Goal: Task Accomplishment & Management: Manage account settings

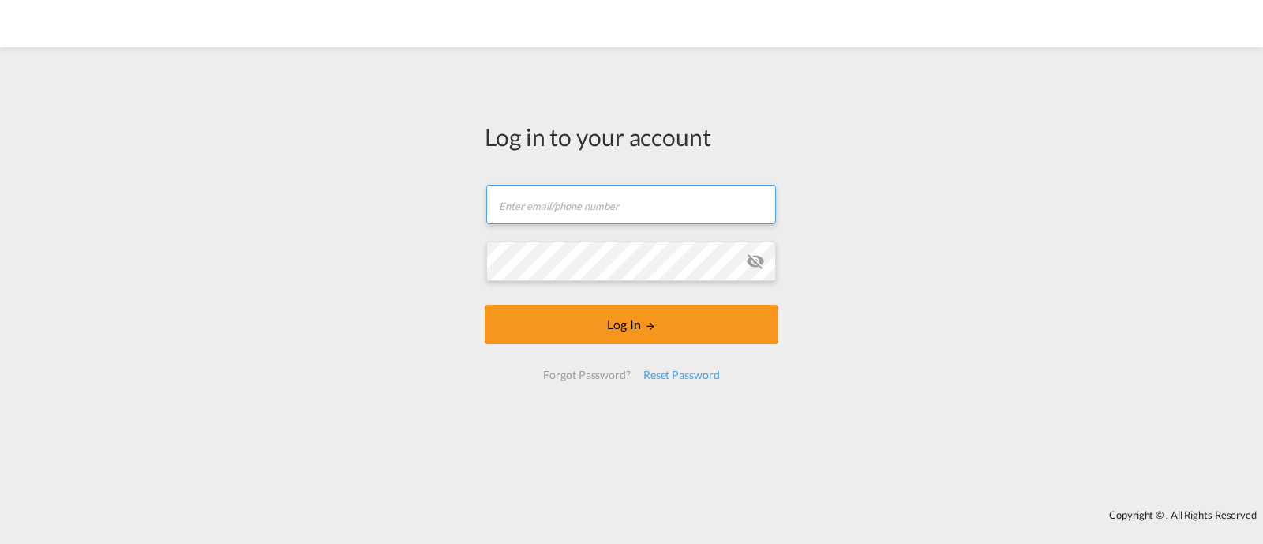
type input "[EMAIL_ADDRESS][DOMAIN_NAME]"
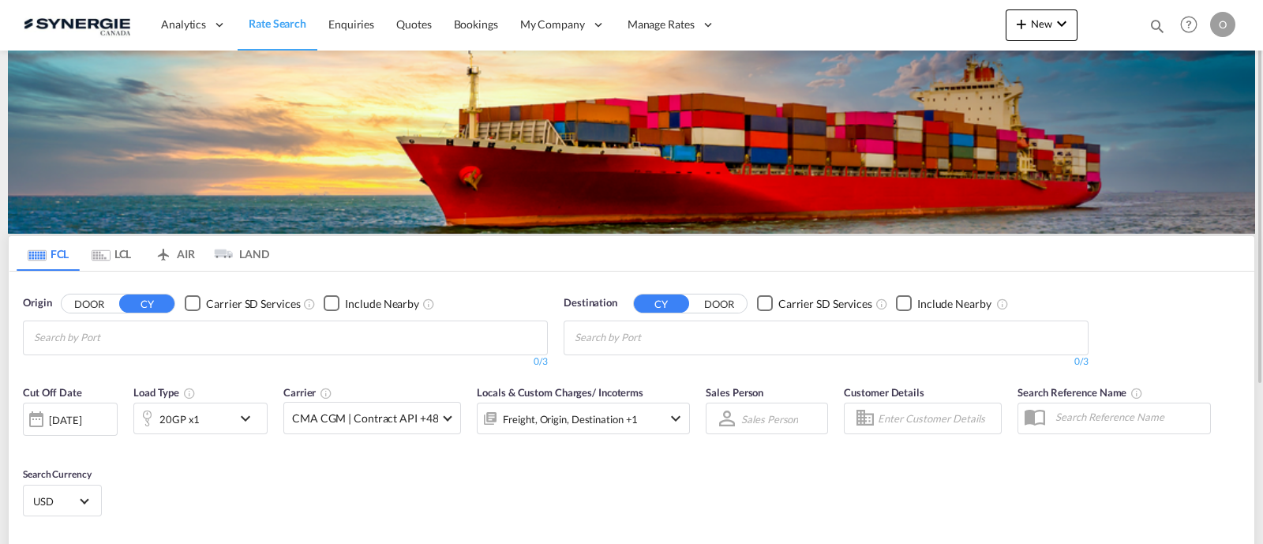
click at [1156, 21] on md-icon "icon-magnify" at bounding box center [1156, 25] width 17 height 17
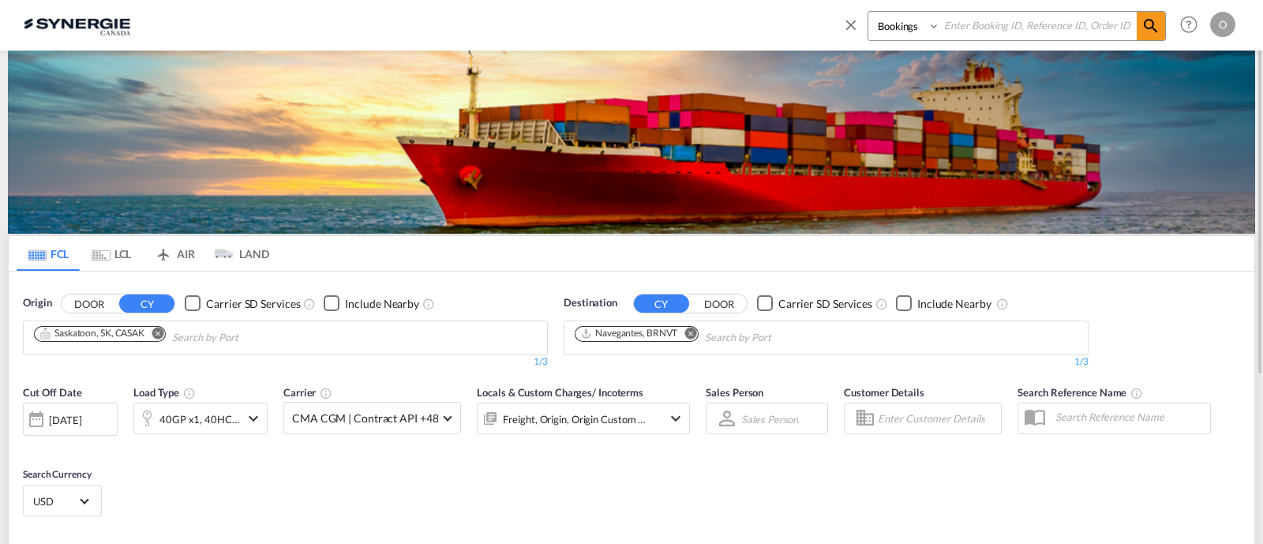
click at [913, 34] on select "Bookings Quotes Enquiries" at bounding box center [905, 26] width 75 height 28
select select "Quotes"
click at [868, 12] on select "Bookings Quotes Enquiries" at bounding box center [905, 26] width 75 height 28
click at [1010, 13] on input at bounding box center [1038, 26] width 197 height 28
paste input "SYC000013803"
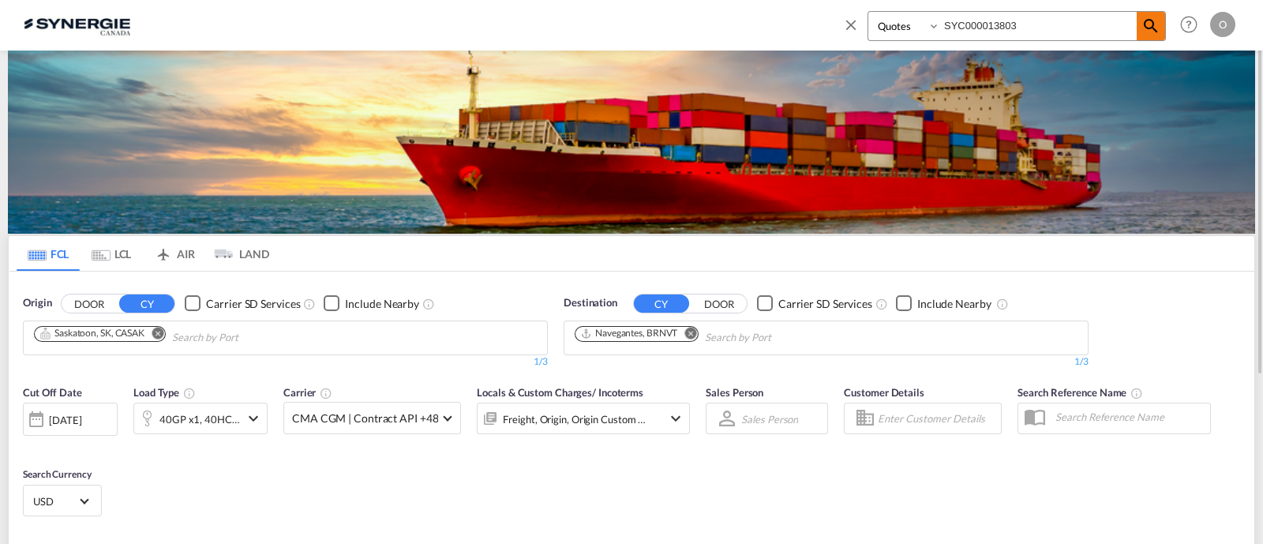
type input "SYC000013803"
click at [1144, 25] on md-icon "icon-magnify" at bounding box center [1150, 26] width 19 height 19
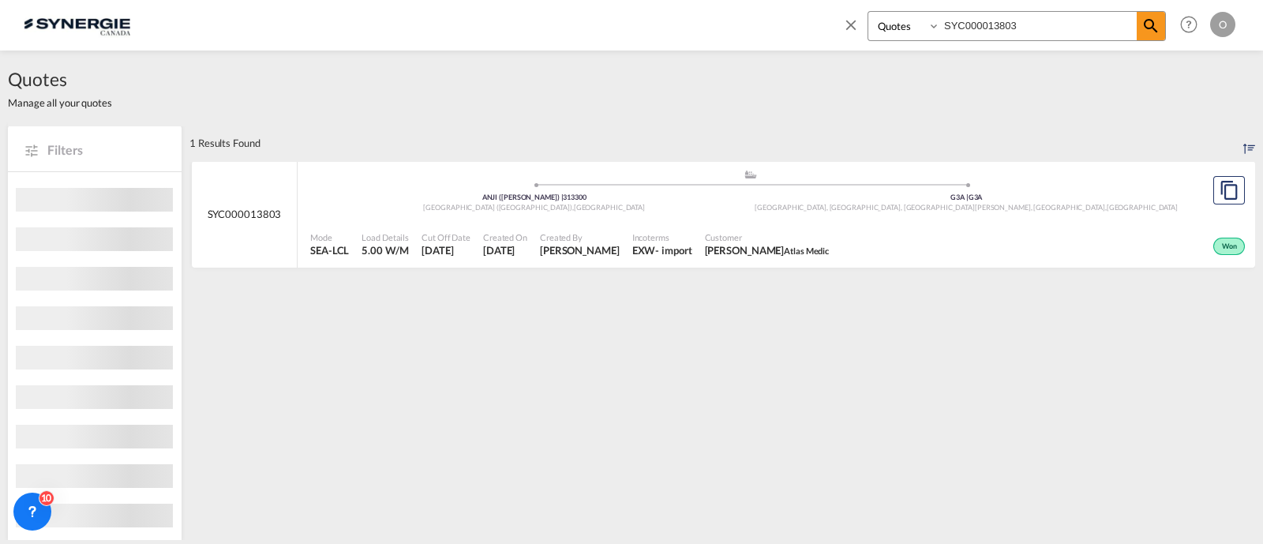
click at [800, 232] on span "Customer" at bounding box center [767, 237] width 125 height 12
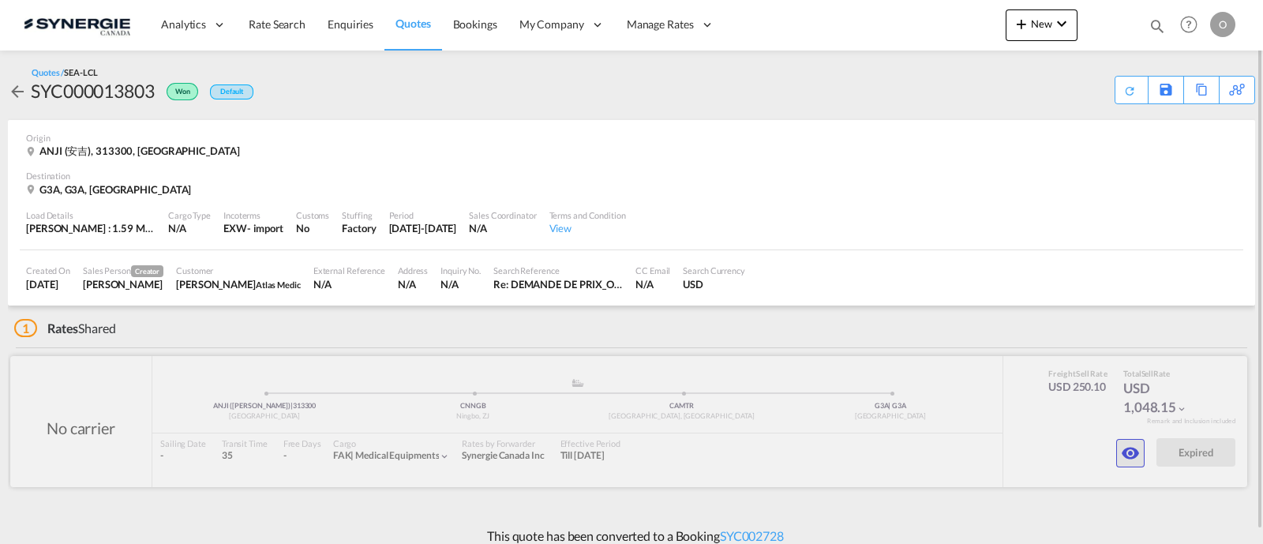
click at [1137, 459] on md-icon "icon-eye" at bounding box center [1130, 453] width 19 height 19
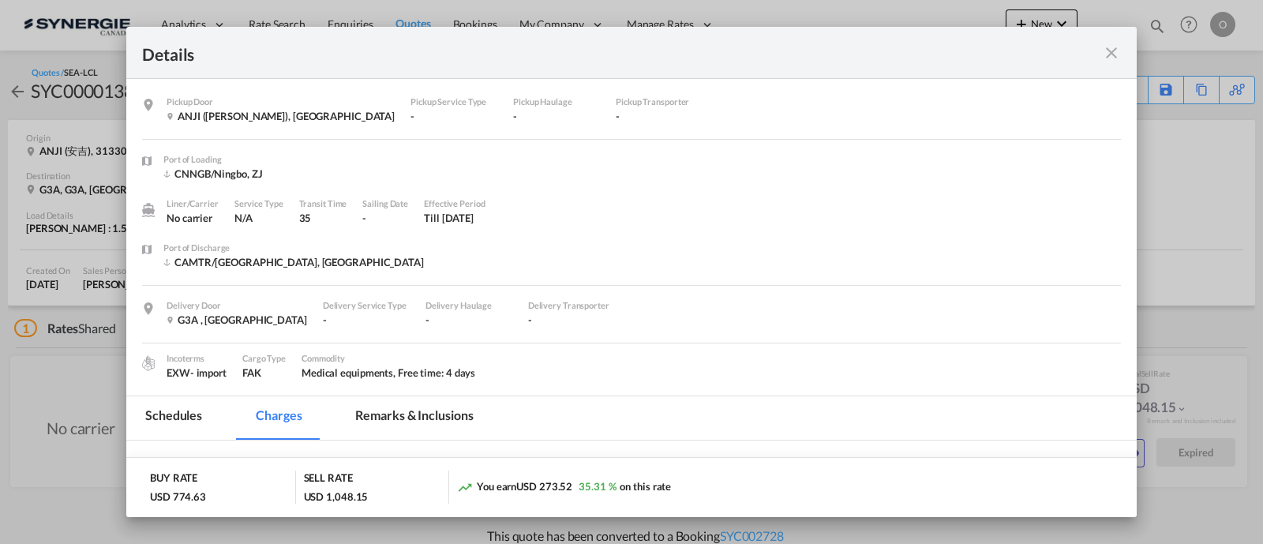
click at [395, 404] on md-tab-item "Remarks & Inclusions" at bounding box center [413, 417] width 155 height 43
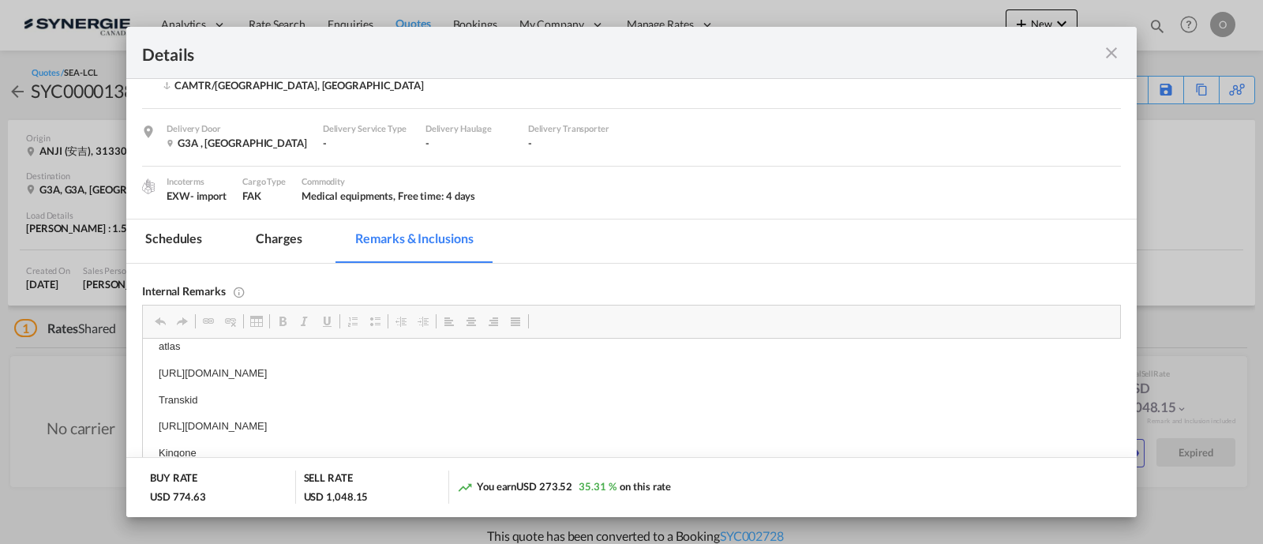
scroll to position [8, 0]
drag, startPoint x: 589, startPoint y: 417, endPoint x: 537, endPoint y: 418, distance: 51.3
drag, startPoint x: 572, startPoint y: 433, endPoint x: 149, endPoint y: 433, distance: 423.0
click at [149, 433] on html "atlas https://app.frontapp.com/open/msg_1gwezkpb?key=P49VUqFt9tsTeXoFyjM40XdQwC…" at bounding box center [631, 422] width 977 height 182
copy div "Delivery Door G3A , Canada Delivery Service Type - Delivery Haulage - Delivery …"
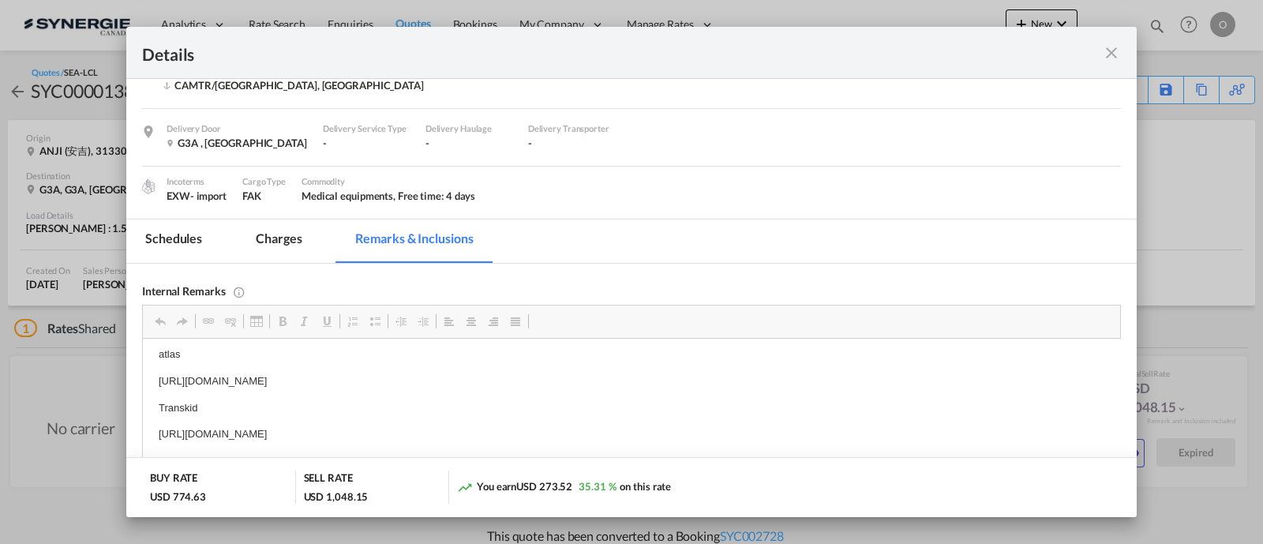
scroll to position [0, 0]
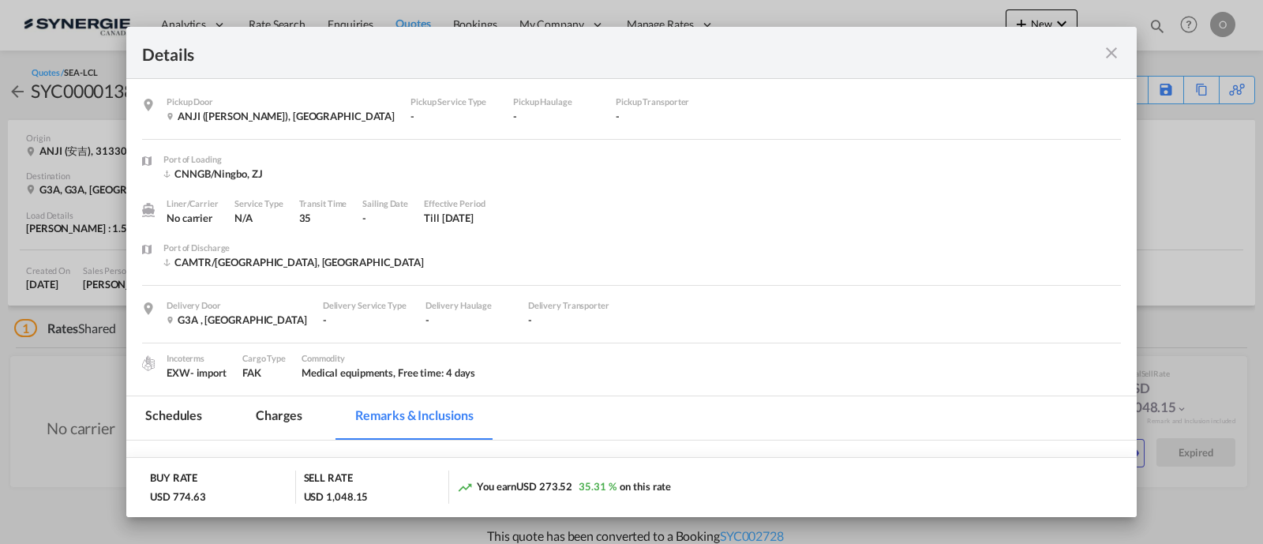
drag, startPoint x: 852, startPoint y: 30, endPoint x: 884, endPoint y: -20, distance: 58.9
click at [884, 0] on html "Analytics Reports Dashboard Rate Search Enquiries Quotes" at bounding box center [631, 272] width 1263 height 544
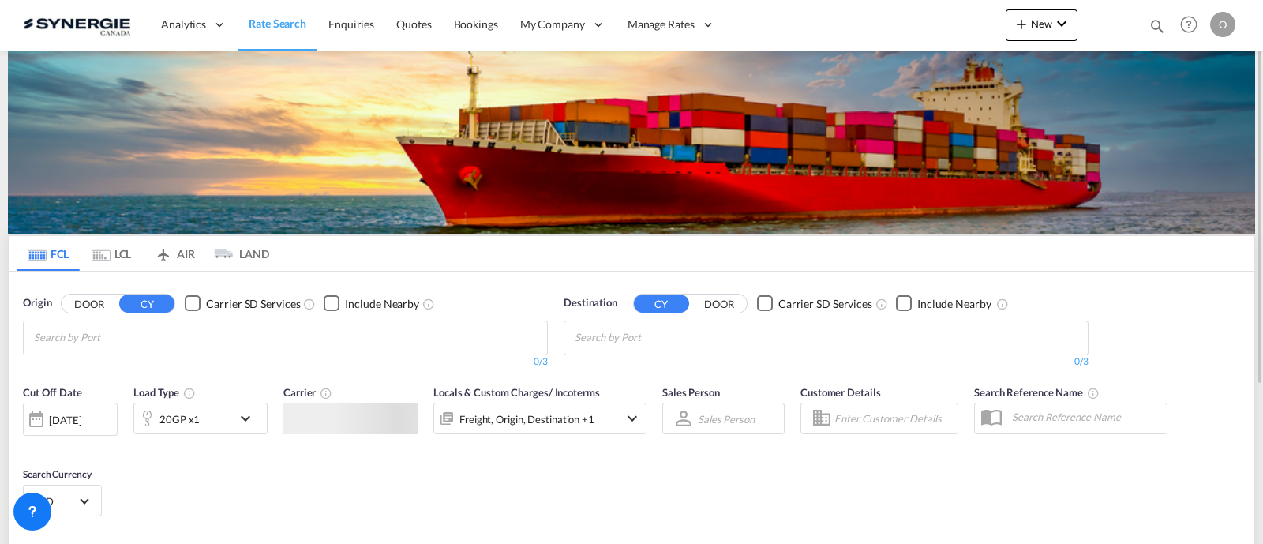
click at [1149, 21] on md-icon "icon-magnify" at bounding box center [1156, 25] width 17 height 17
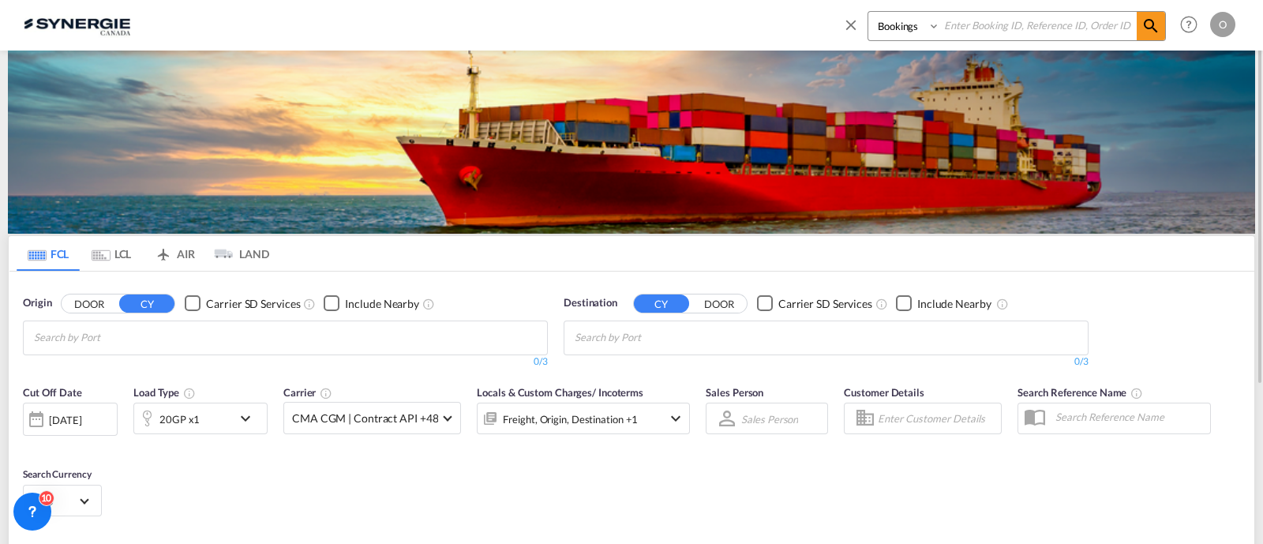
click at [893, 36] on select "Bookings Quotes Enquiries" at bounding box center [905, 26] width 75 height 28
select select "Quotes"
click at [868, 12] on select "Bookings Quotes Enquiries" at bounding box center [905, 26] width 75 height 28
click at [924, 27] on select "Bookings Quotes Enquiries" at bounding box center [905, 26] width 75 height 28
click at [949, 29] on input at bounding box center [1038, 26] width 197 height 28
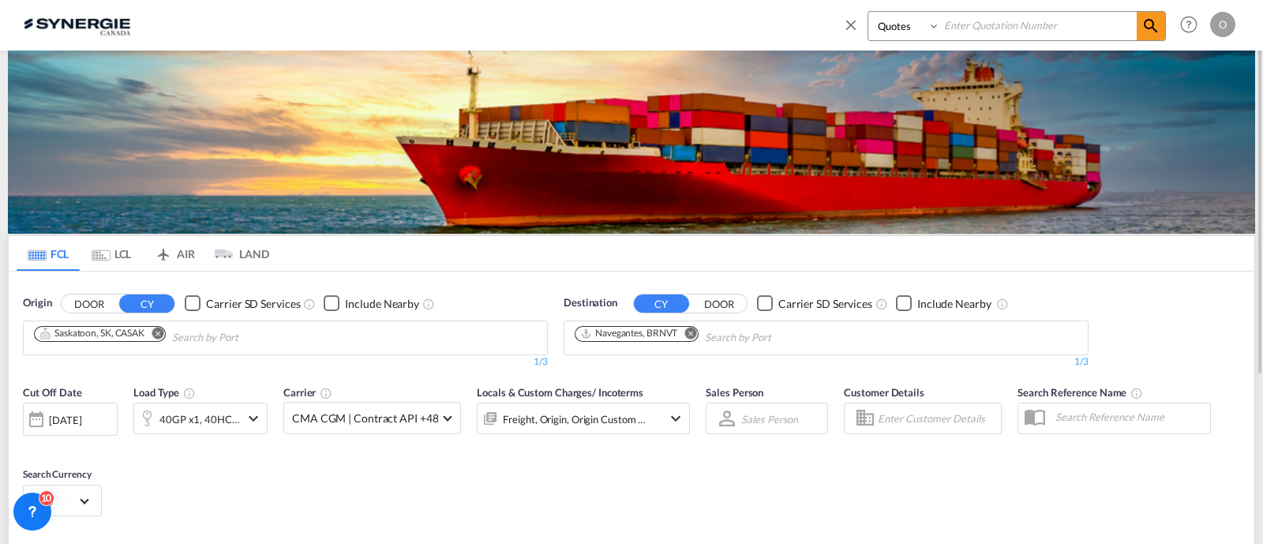
click at [949, 29] on input at bounding box center [1038, 26] width 197 height 28
paste input "SYC000013829"
type input "SYC000013829"
click at [1147, 21] on md-icon "icon-magnify" at bounding box center [1150, 26] width 19 height 19
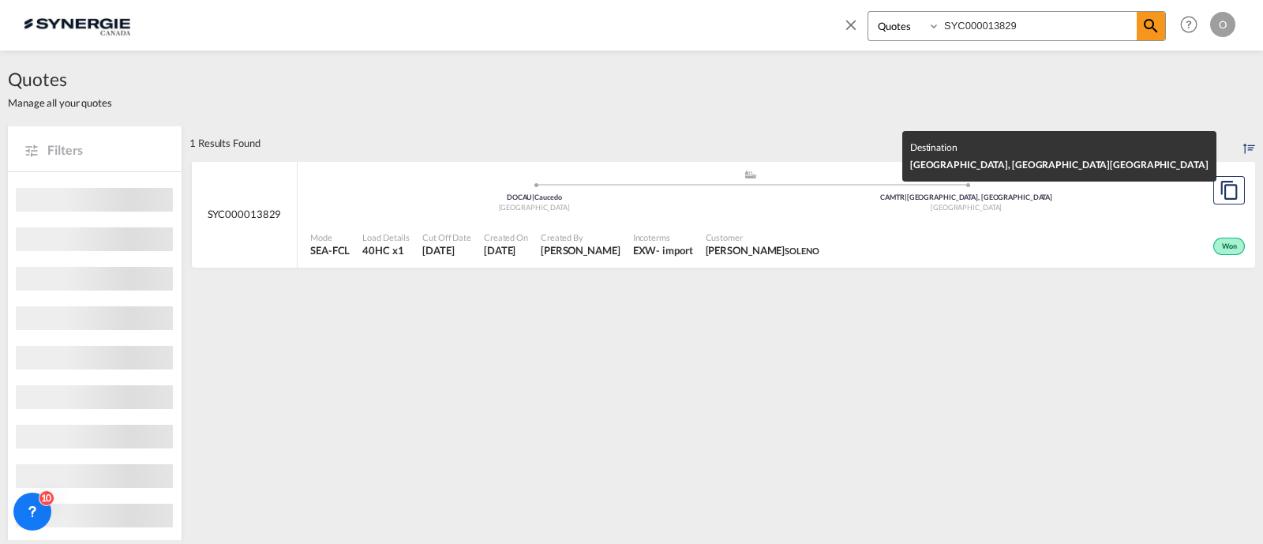
click at [761, 193] on div "CAMTR | Montreal, QC" at bounding box center [967, 198] width 433 height 10
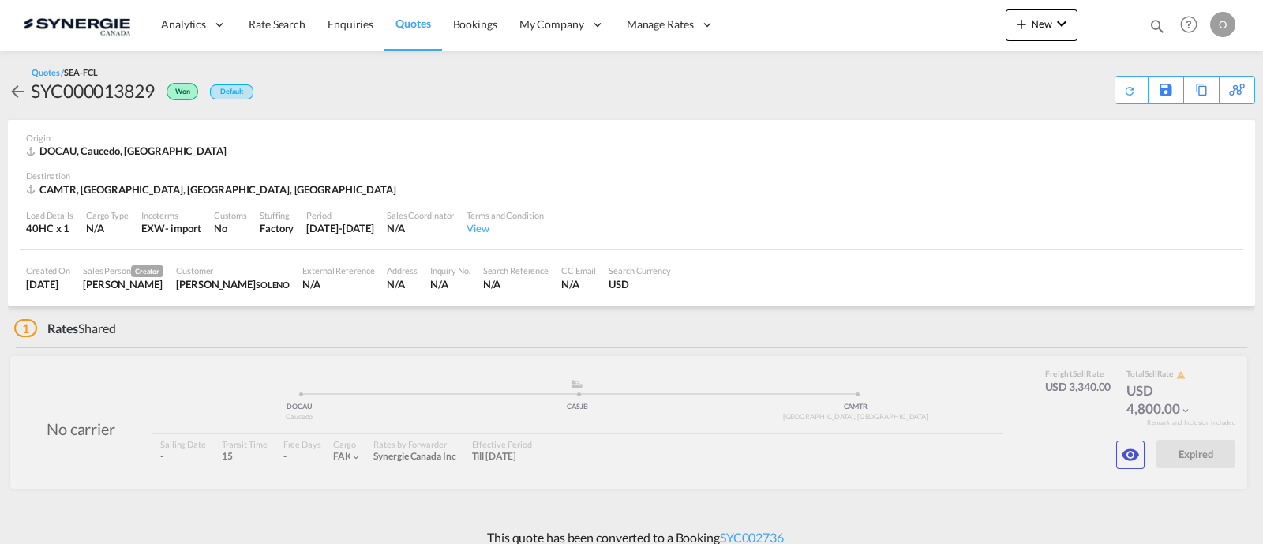
scroll to position [13, 0]
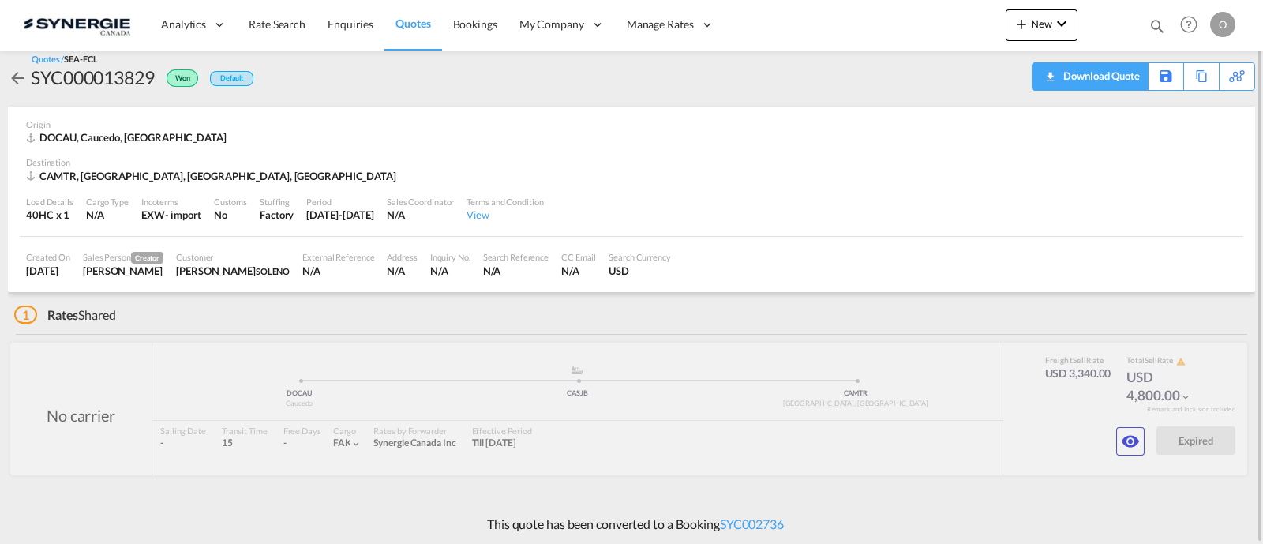
click at [1117, 83] on div "Download Quote" at bounding box center [1099, 75] width 81 height 25
click at [1111, 72] on div "Download Quote" at bounding box center [1099, 75] width 81 height 25
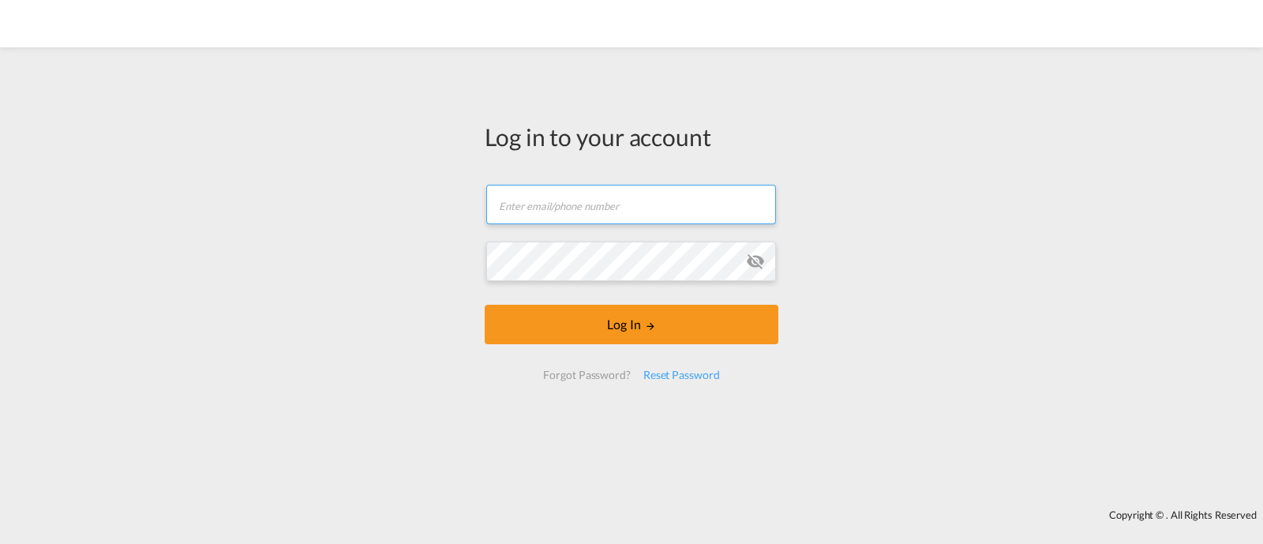
type input "ocean@gosynergie.com"
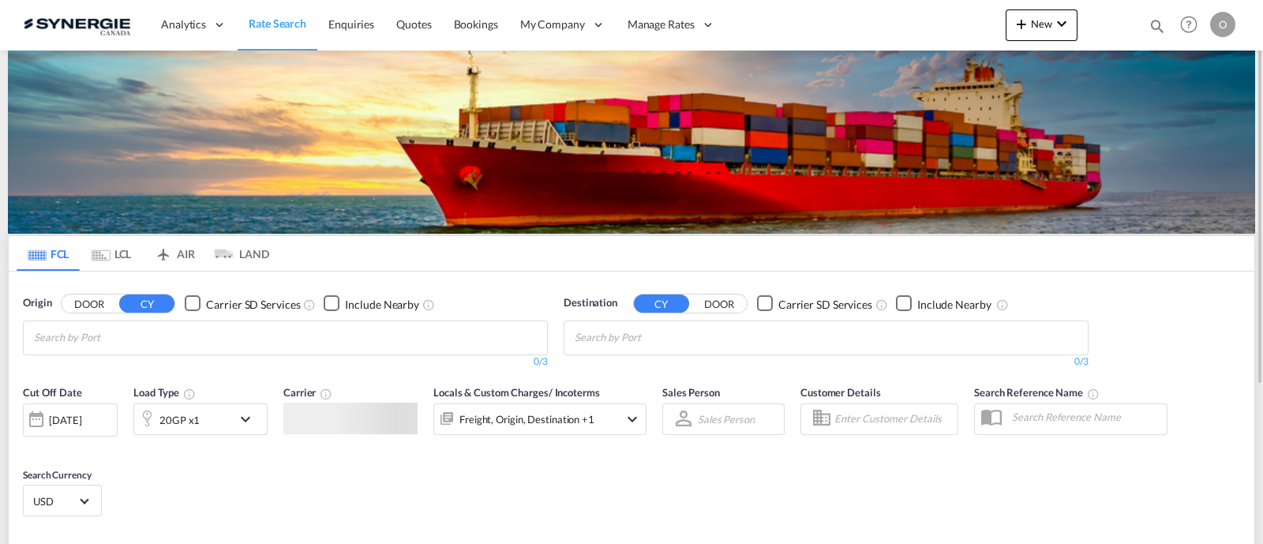
click at [1151, 21] on md-icon "icon-magnify" at bounding box center [1156, 25] width 17 height 17
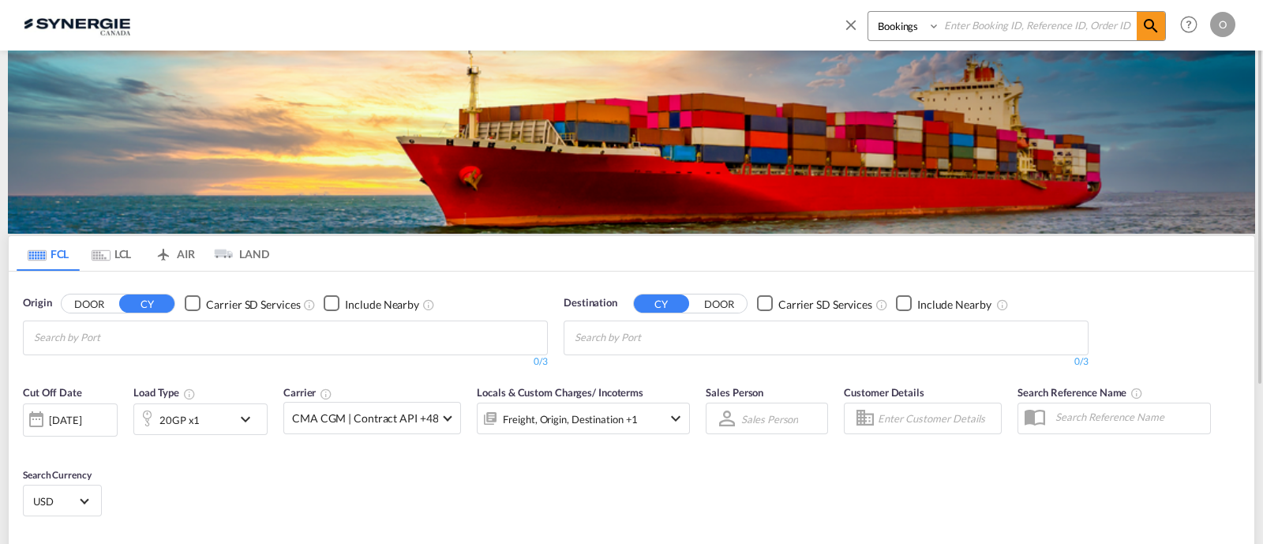
click at [897, 27] on select "Bookings Quotes Enquiries" at bounding box center [905, 26] width 75 height 28
select select "Quotes"
click at [868, 12] on select "Bookings Quotes Enquiries" at bounding box center [905, 26] width 75 height 28
click at [985, 29] on input at bounding box center [1038, 26] width 197 height 28
paste input "SYC000014585"
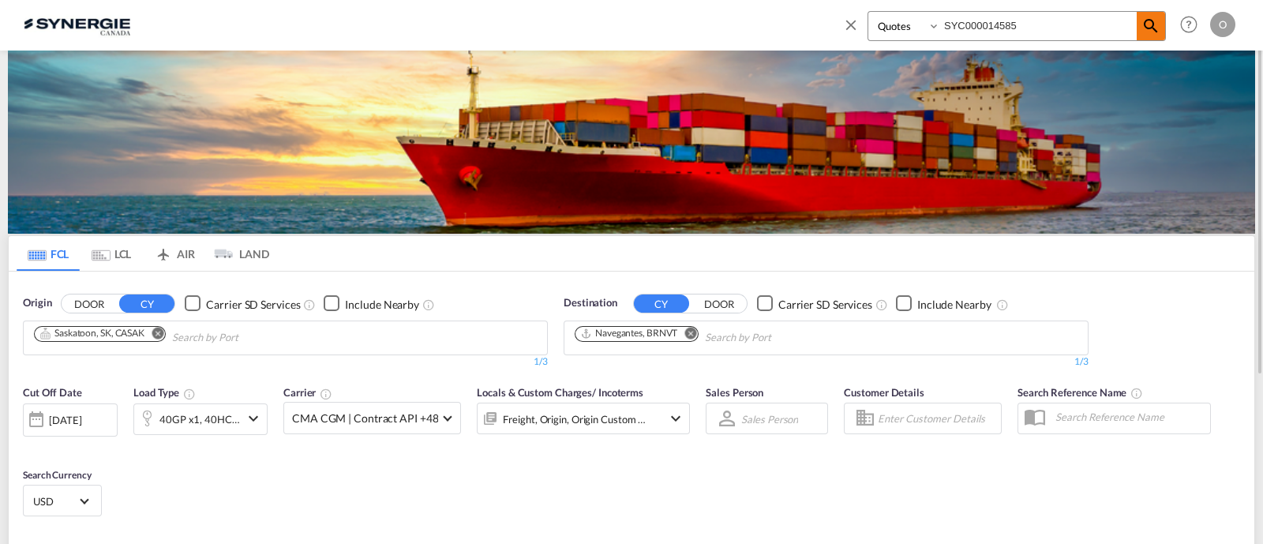
type input "SYC000014585"
click at [1155, 23] on md-icon "icon-magnify" at bounding box center [1150, 26] width 19 height 19
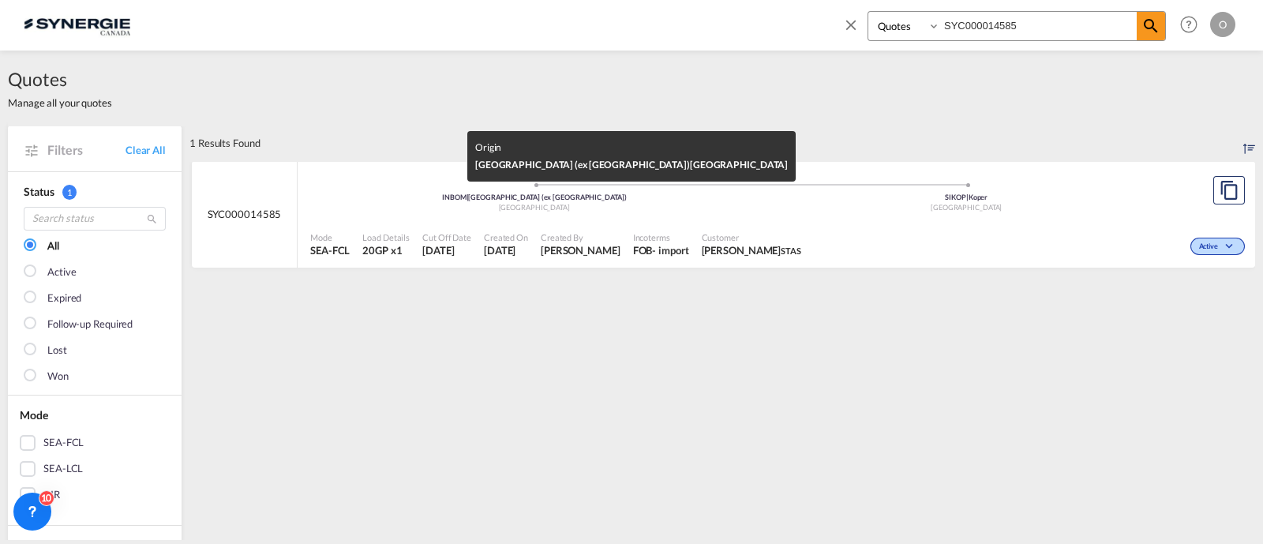
click at [474, 207] on div "India" at bounding box center [534, 208] width 433 height 10
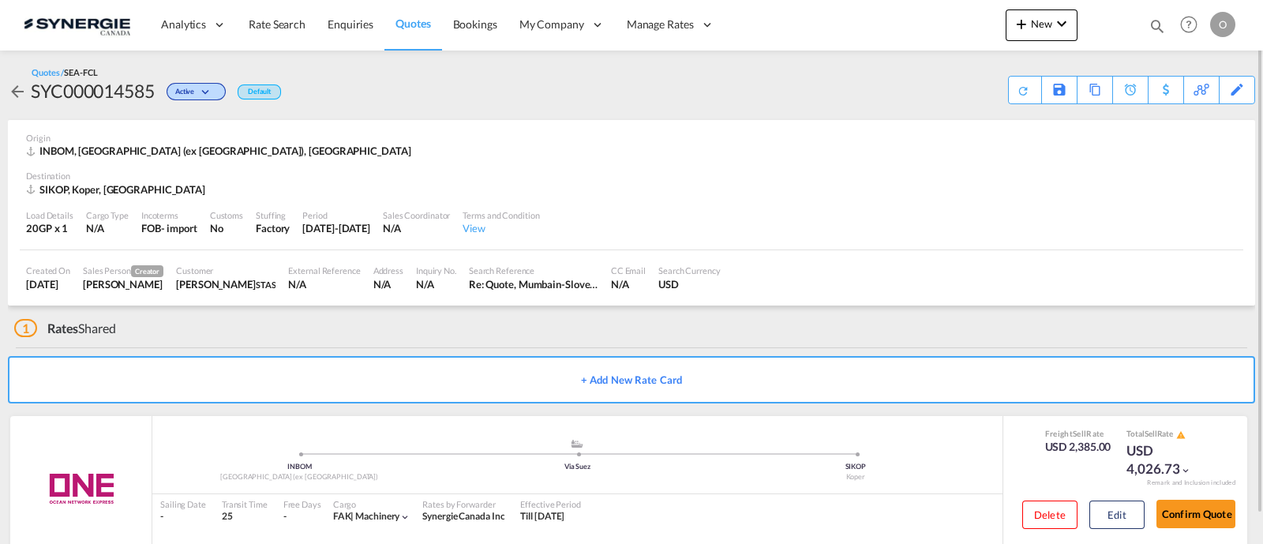
scroll to position [31, 0]
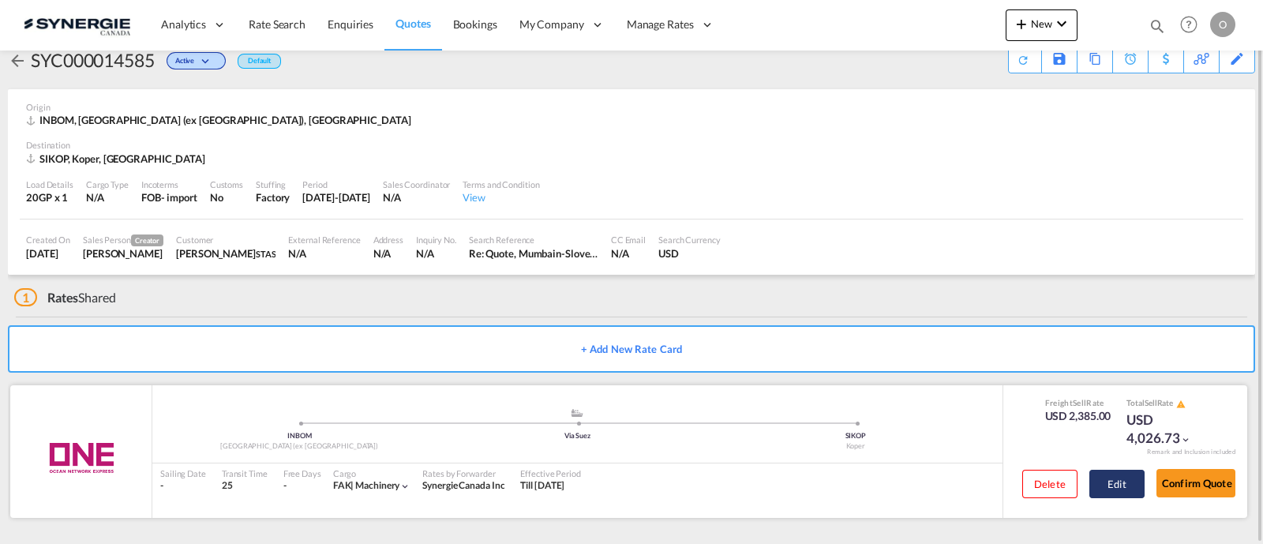
click at [1105, 481] on button "Edit" at bounding box center [1116, 484] width 55 height 28
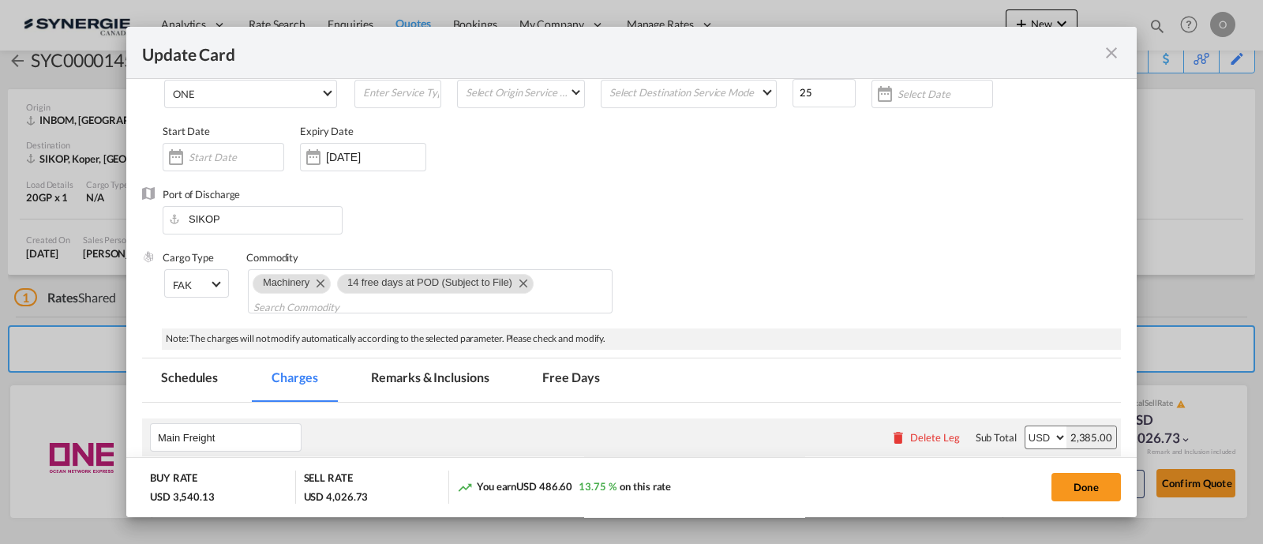
select select "per container"
select select "per B/L"
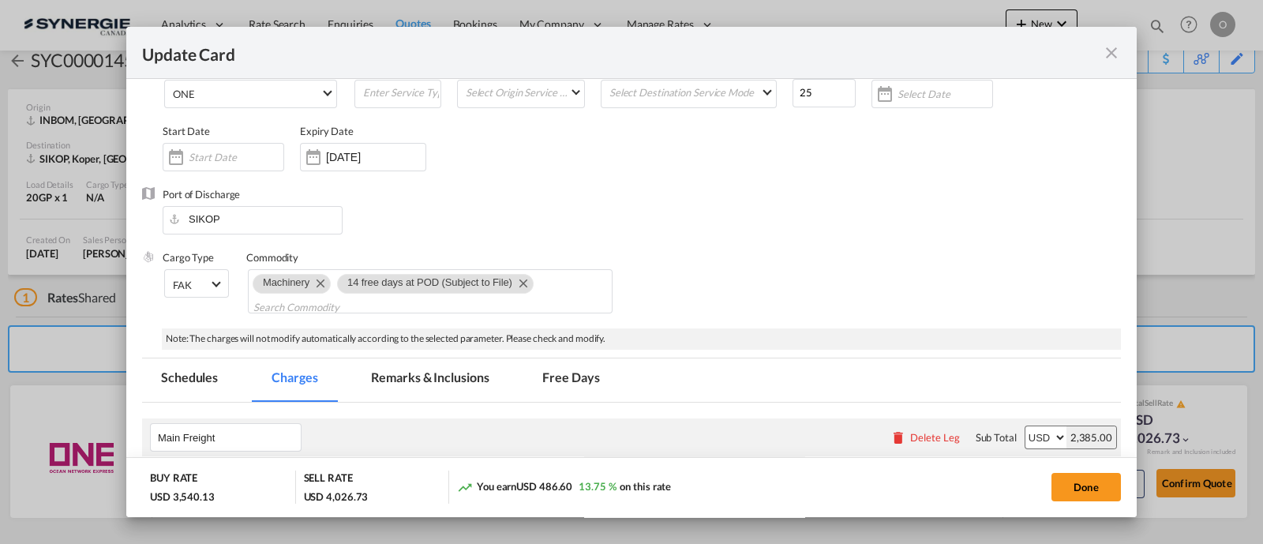
select select "per B/L"
select select "per shipment"
select select "per container"
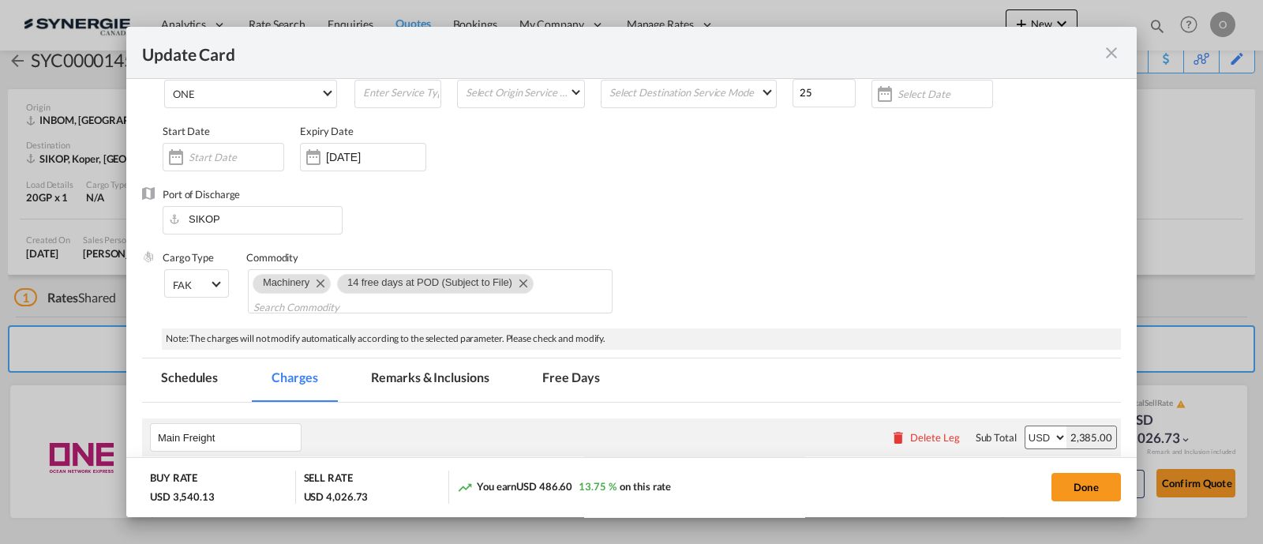
select select "per B/L"
select select "per container"
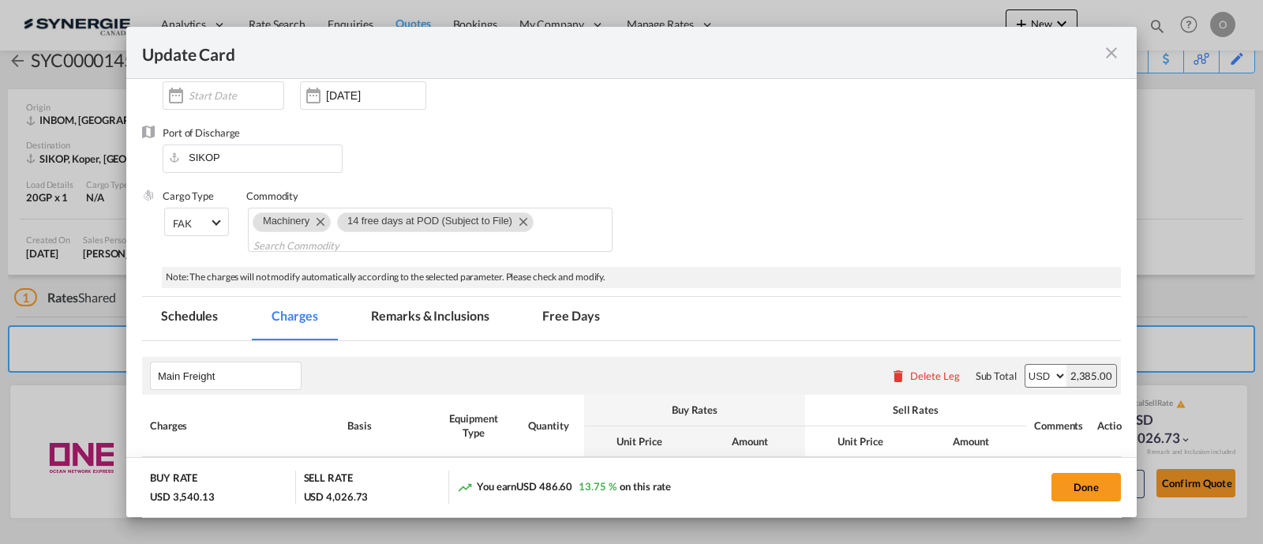
scroll to position [164, 0]
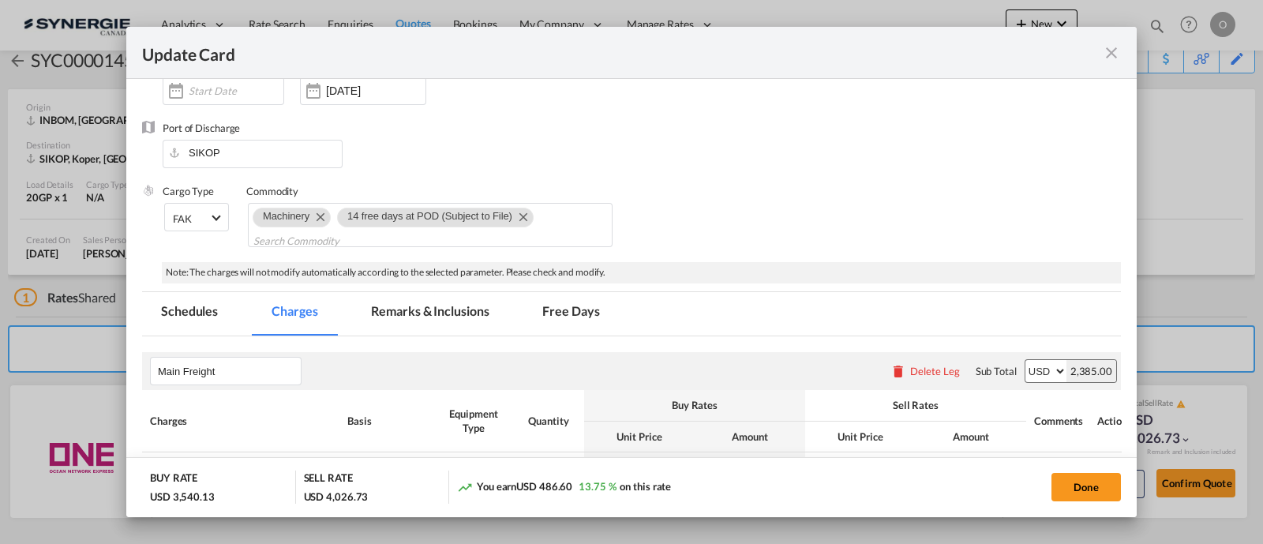
click at [458, 317] on md-tab-item "Remarks & Inclusions" at bounding box center [429, 313] width 155 height 43
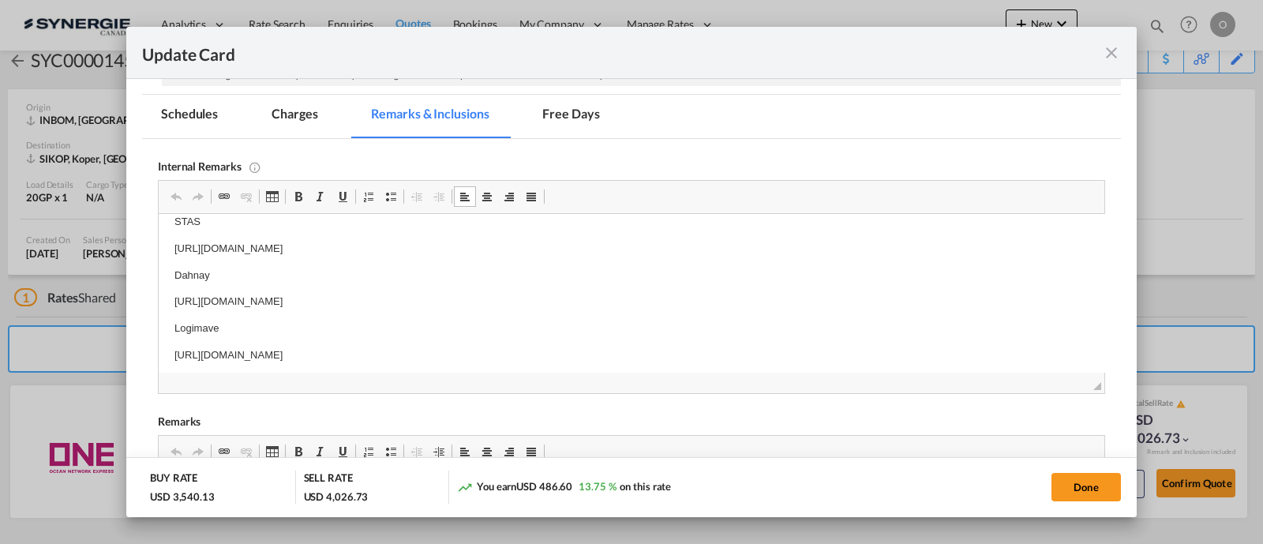
scroll to position [0, 0]
drag, startPoint x: 594, startPoint y: 350, endPoint x: 585, endPoint y: 347, distance: 9.0
drag, startPoint x: 598, startPoint y: 346, endPoint x: 166, endPoint y: 346, distance: 432.5
click at [166, 346] on html "STAS [URL][DOMAIN_NAME] Dahnay [URL][DOMAIN_NAME] Logimave [URL][DOMAIN_NAME]" at bounding box center [632, 282] width 946 height 182
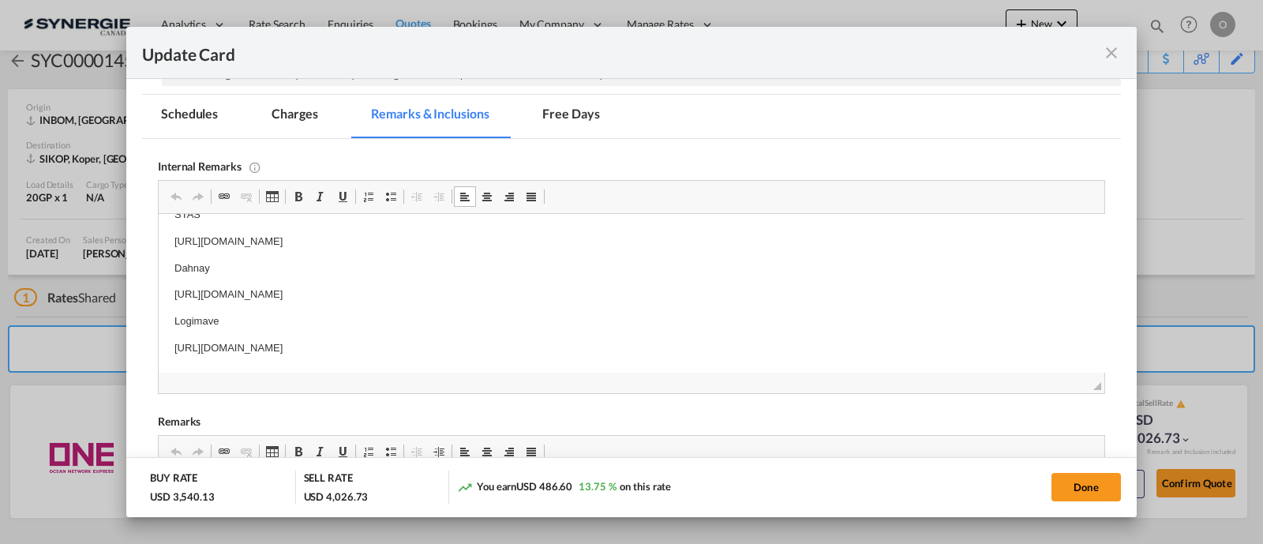
copy p "[URL][DOMAIN_NAME]"
